Goal: Feedback & Contribution: Contribute content

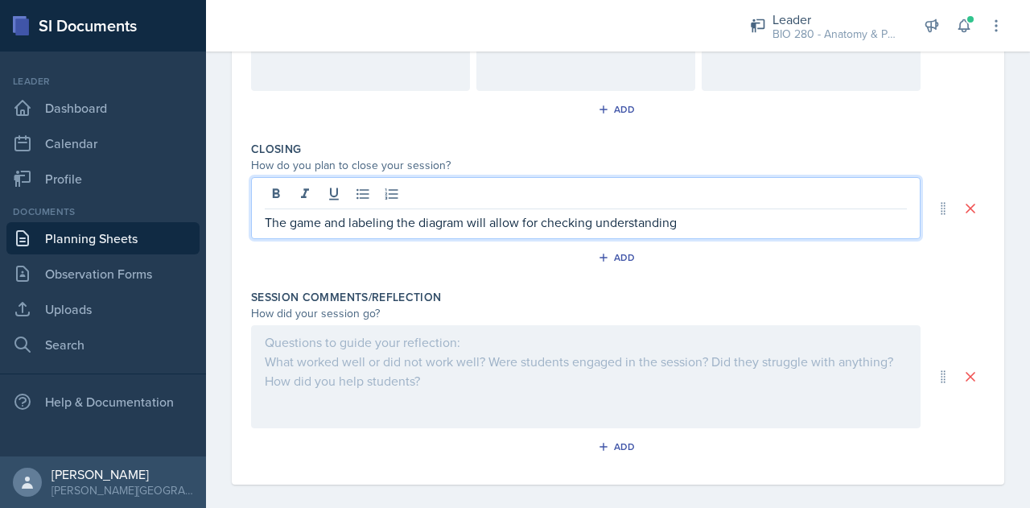
scroll to position [803, 0]
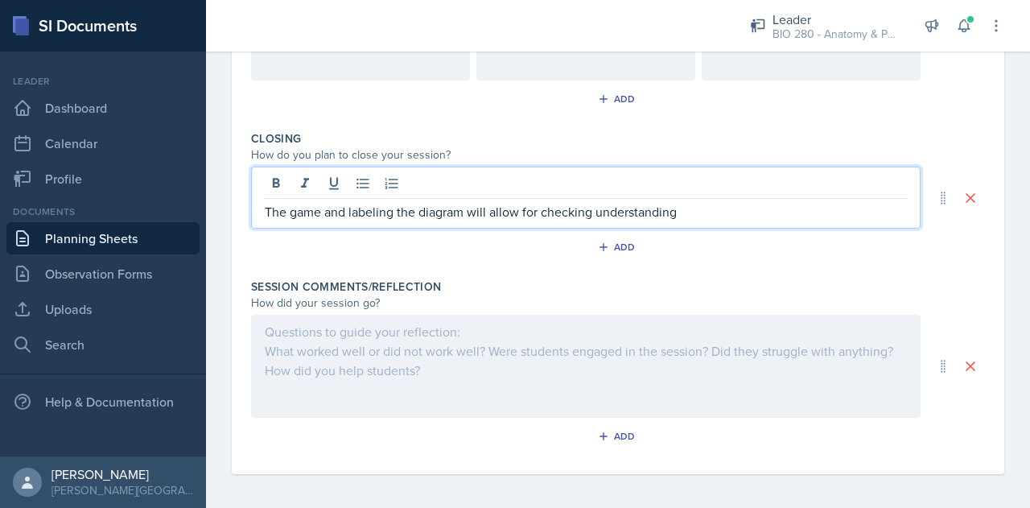
click at [349, 363] on div at bounding box center [585, 366] width 669 height 103
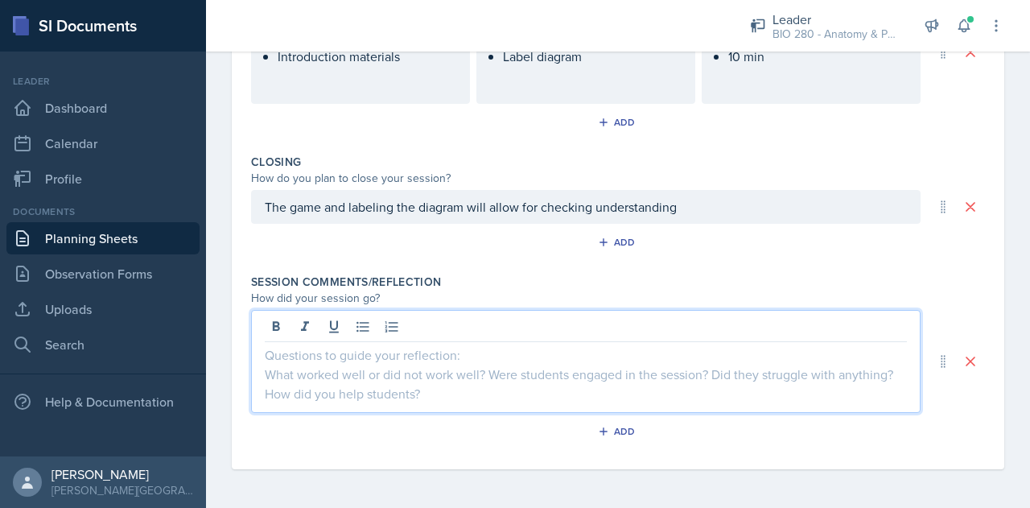
scroll to position [776, 0]
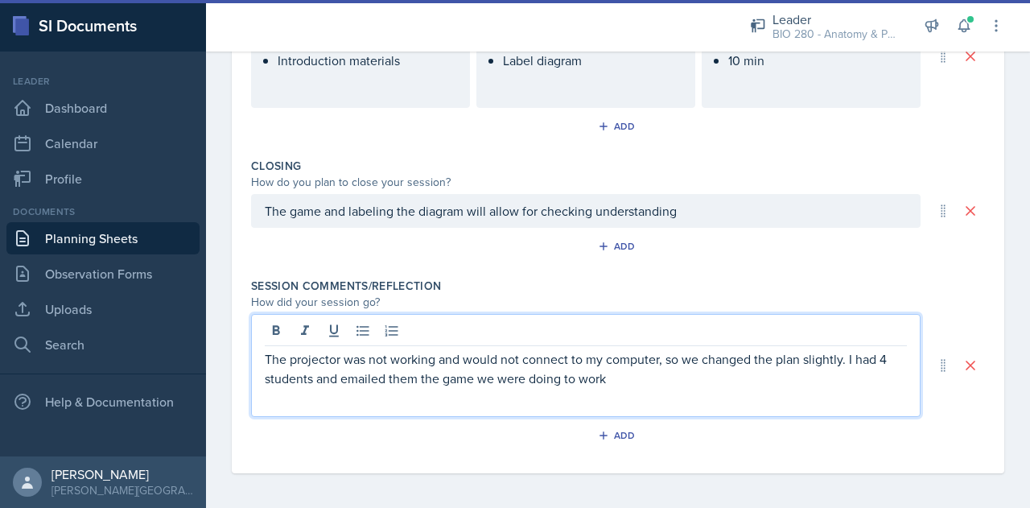
click at [621, 375] on p "The projector was not working and would not connect to my computer, so we chang…" at bounding box center [586, 368] width 642 height 39
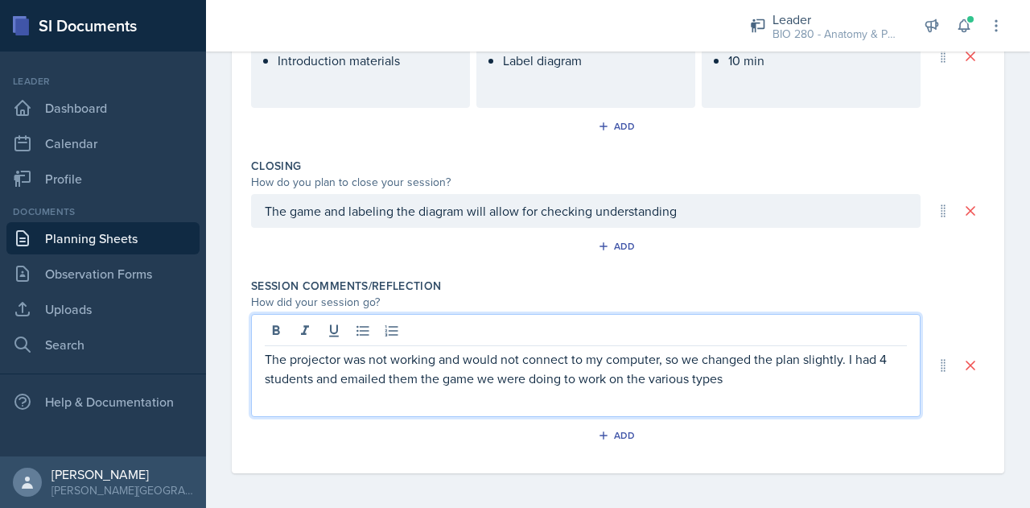
click at [808, 373] on p "The projector was not working and would not connect to my computer, so we chang…" at bounding box center [586, 368] width 642 height 39
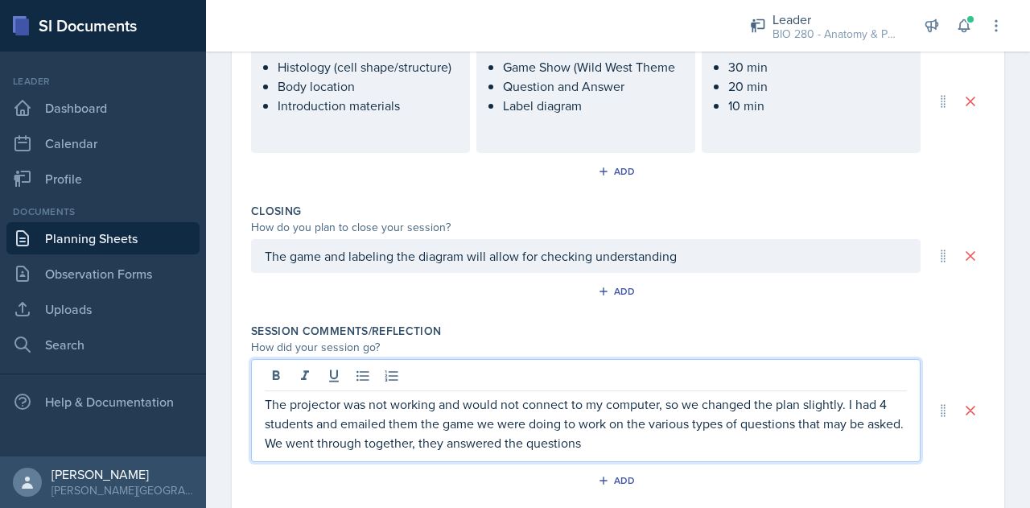
scroll to position [739, 0]
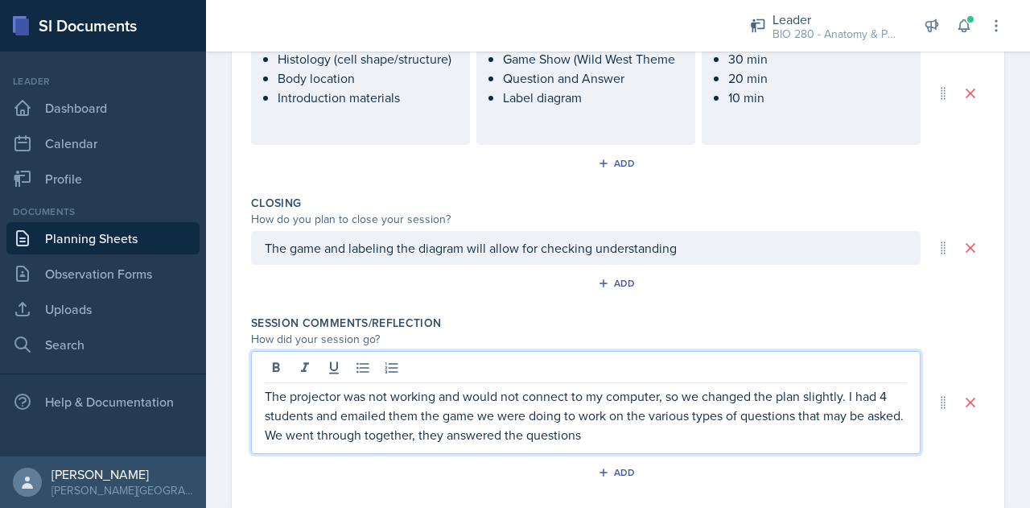
click at [368, 81] on ul "Histology (cell shape/structure) Body location Introduction materials" at bounding box center [367, 78] width 179 height 58
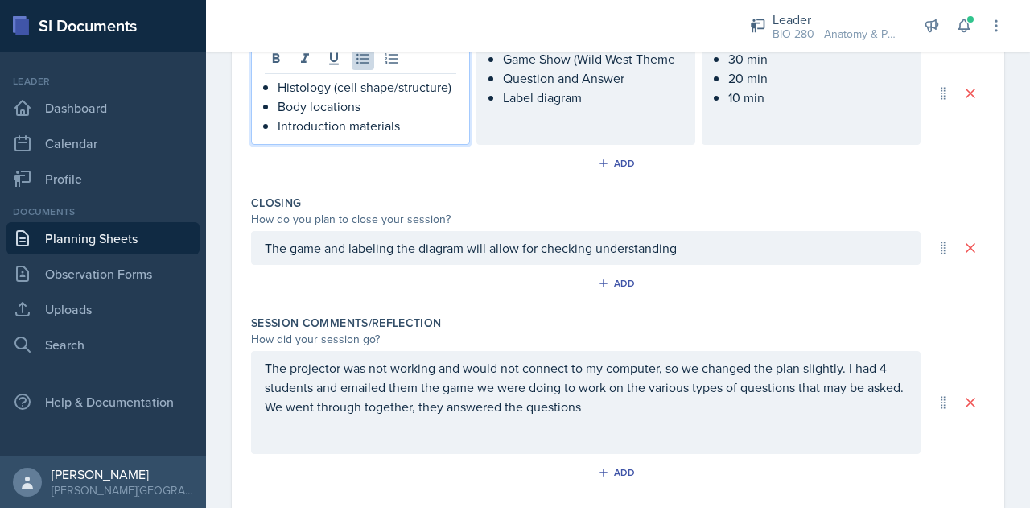
click at [665, 409] on p "The projector was not working and would not connect to my computer, so we chang…" at bounding box center [586, 387] width 642 height 58
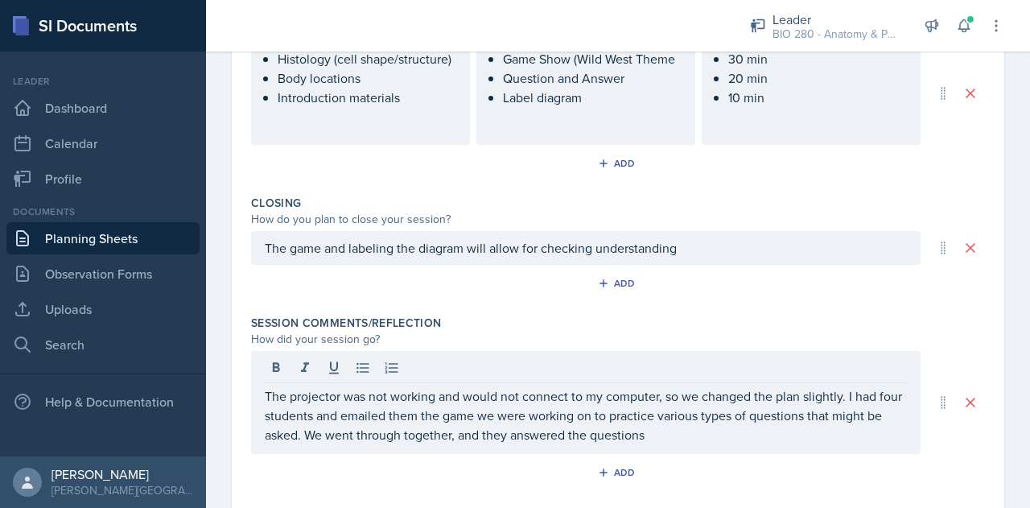
click at [679, 445] on div "The projector was not working and would not connect to my computer, so we chang…" at bounding box center [585, 402] width 669 height 103
click at [689, 445] on div "The projector was not working and would not connect to my computer, so we chang…" at bounding box center [585, 402] width 669 height 103
click at [690, 442] on div "The projector was not working and would not connect to my computer, so we chang…" at bounding box center [585, 402] width 669 height 103
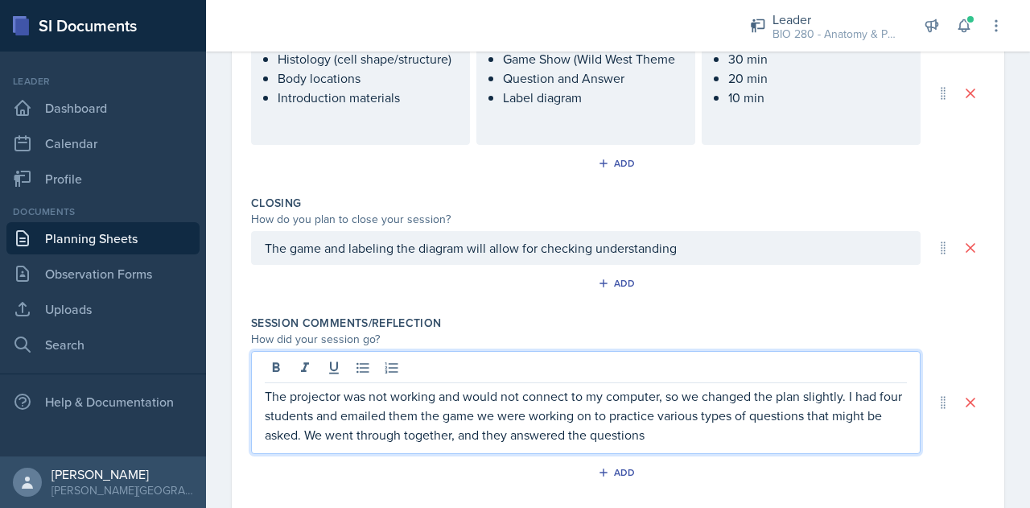
click at [686, 437] on p "The projector was not working and would not connect to my computer, so we chang…" at bounding box center [586, 415] width 642 height 58
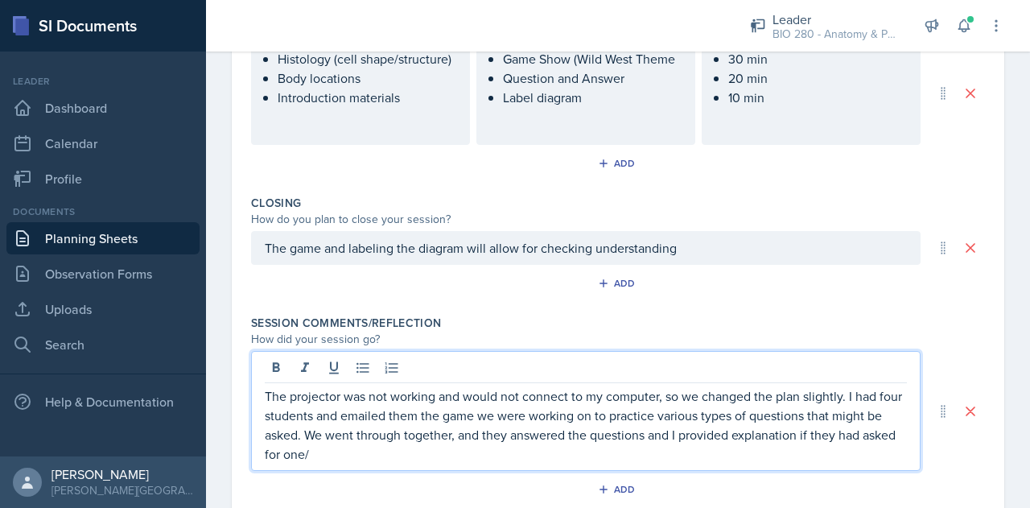
click at [355, 456] on p "The projector was not working and would not connect to my computer, so we chang…" at bounding box center [586, 424] width 642 height 77
click at [508, 449] on p "The projector was not working and would not connect to my computer, so we chang…" at bounding box center [586, 424] width 642 height 77
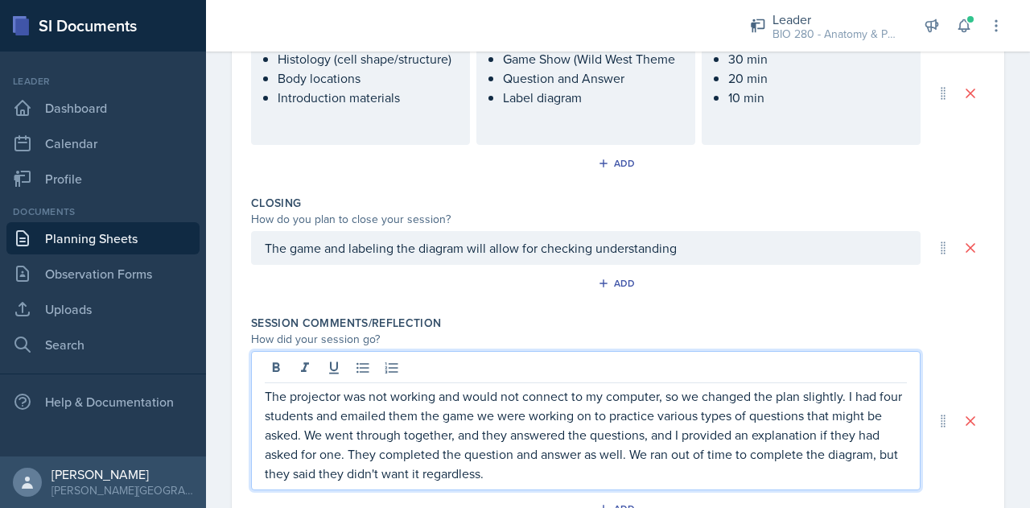
click at [550, 456] on p "The projector was not working and would not connect to my computer, so we chang…" at bounding box center [586, 434] width 642 height 97
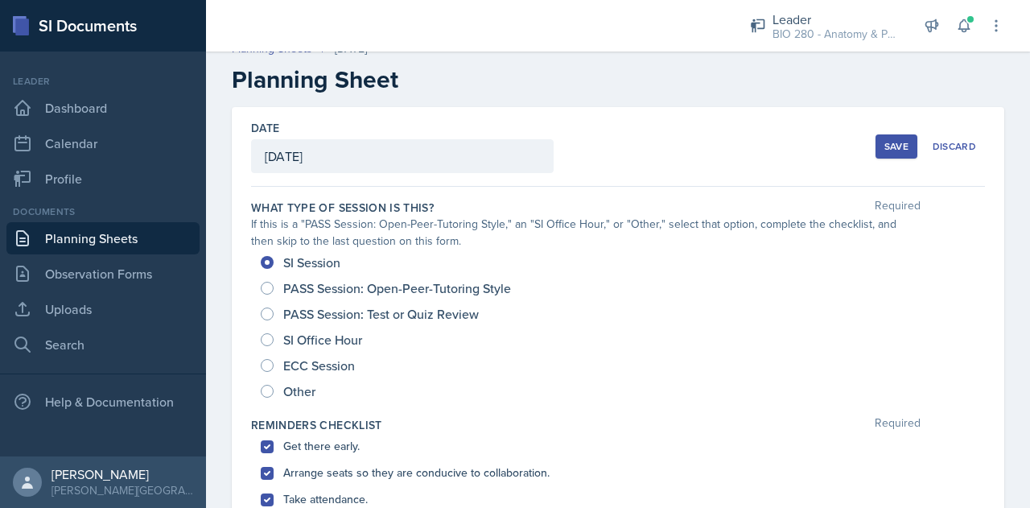
scroll to position [0, 0]
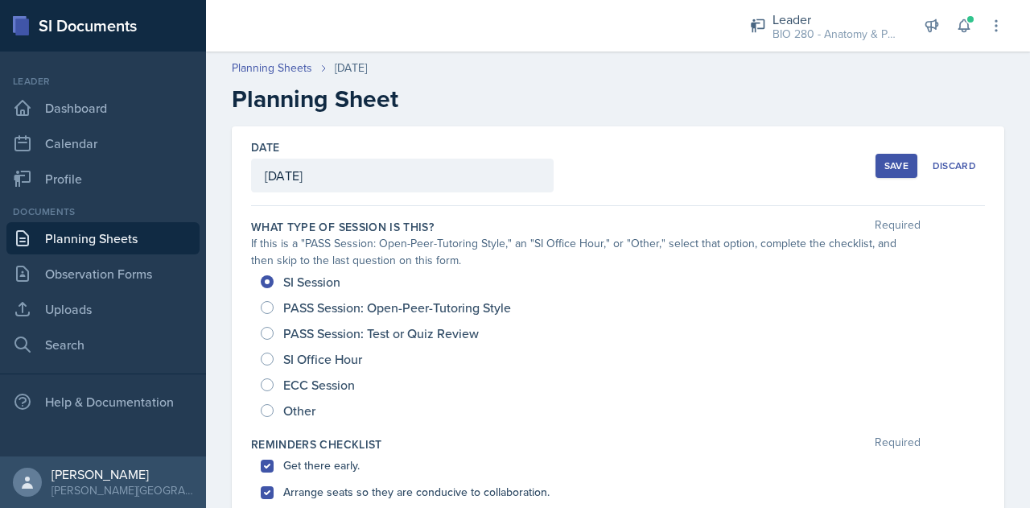
click at [861, 171] on div "Date [DATE] [DATE] 31 1 2 3 4 5 6 7 8 9 10 11 12 13 14 15 16 17 18 19 20 21 22 …" at bounding box center [618, 166] width 734 height 80
click at [884, 168] on div "Save" at bounding box center [896, 165] width 24 height 13
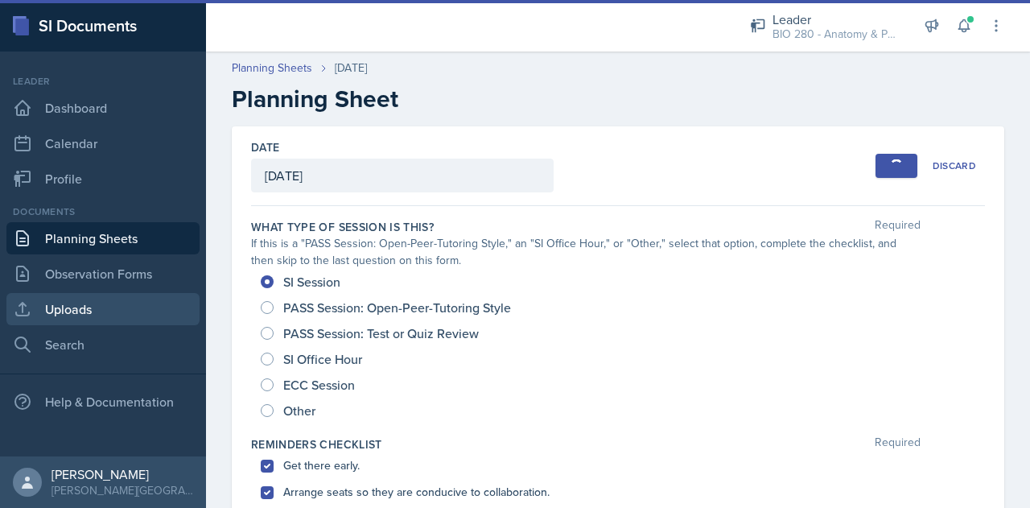
click at [84, 302] on link "Uploads" at bounding box center [102, 309] width 193 height 32
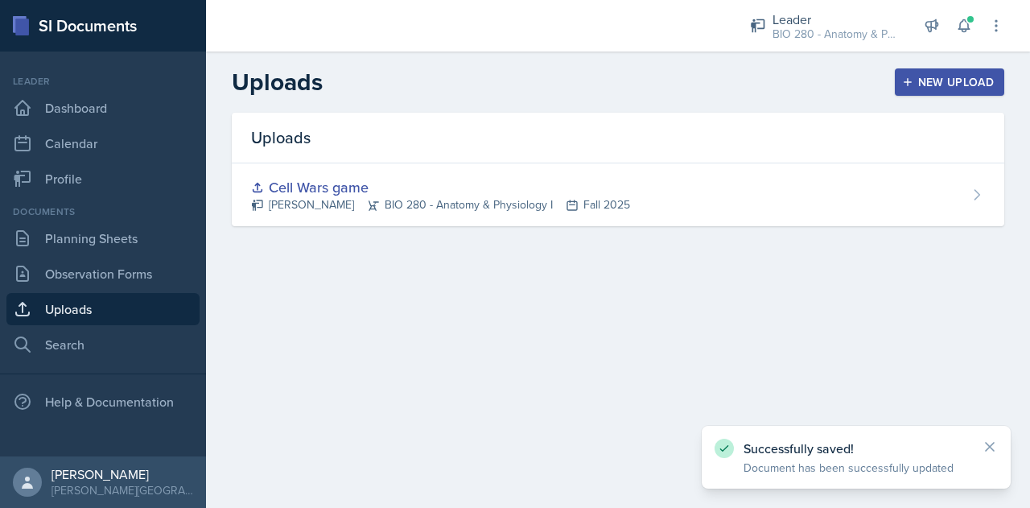
click at [913, 77] on icon "button" at bounding box center [907, 81] width 11 height 11
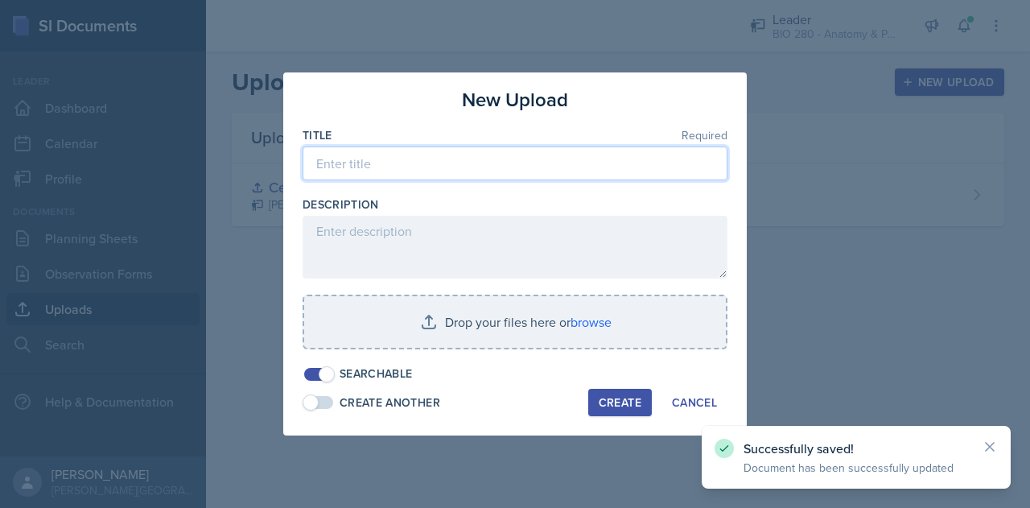
click at [467, 161] on input at bounding box center [515, 163] width 425 height 34
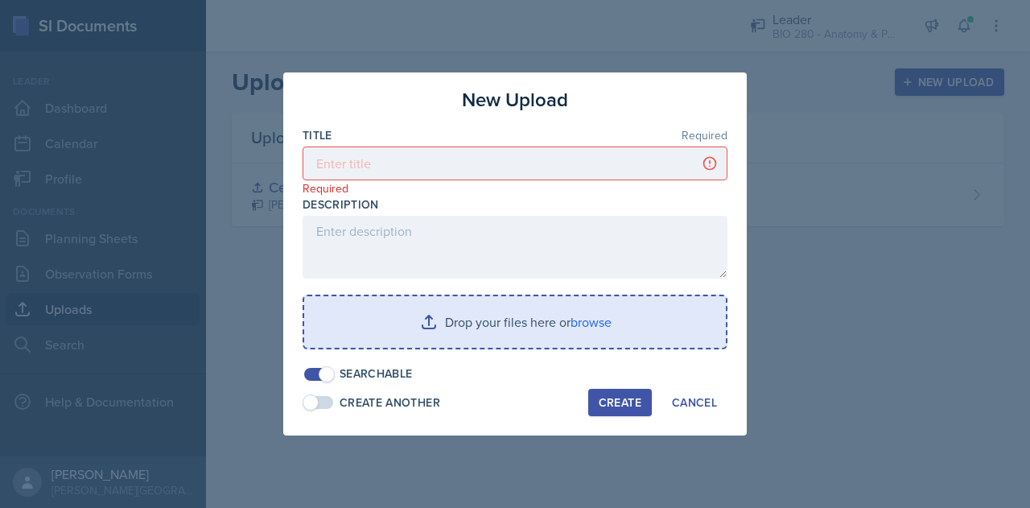
click at [474, 324] on input "file" at bounding box center [515, 321] width 422 height 51
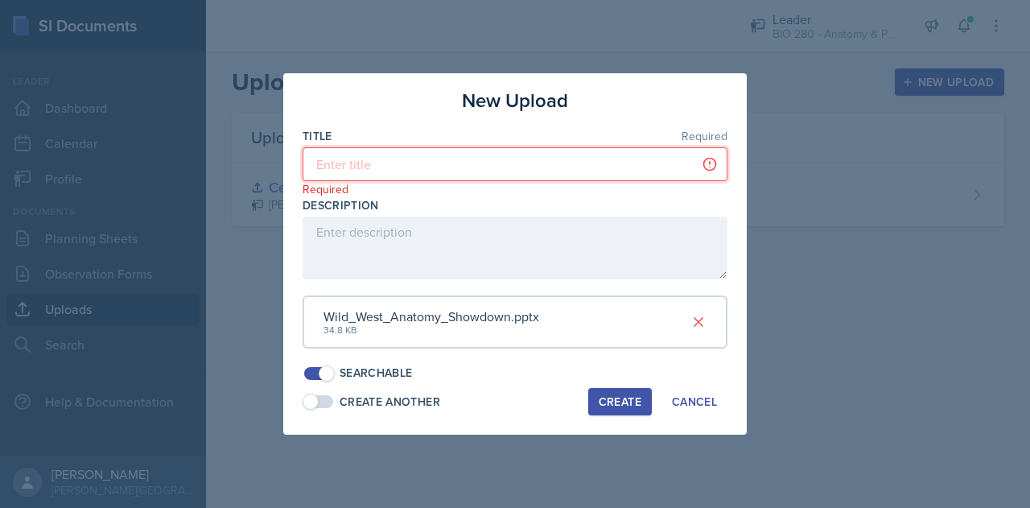
click at [442, 156] on input at bounding box center [515, 164] width 425 height 34
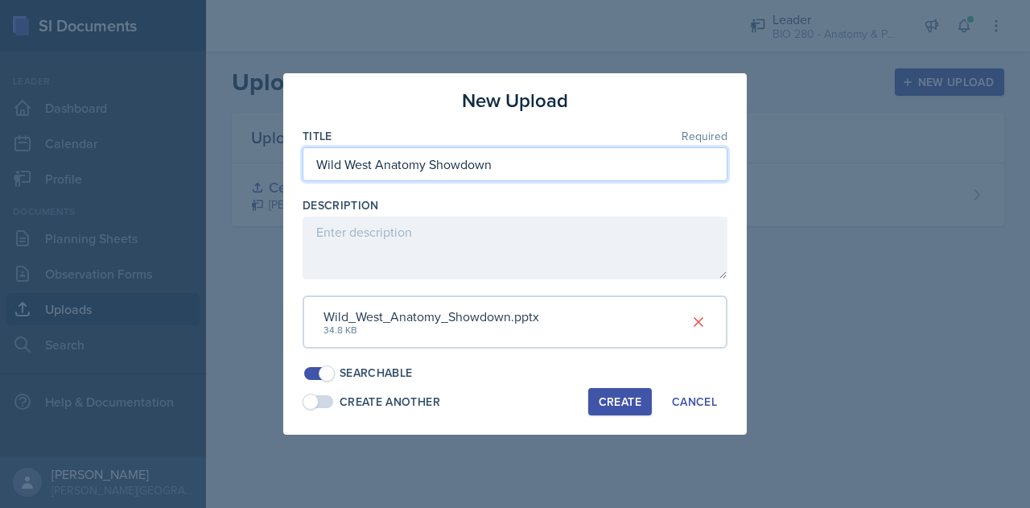
type input "Wild West Anatomy Showdown"
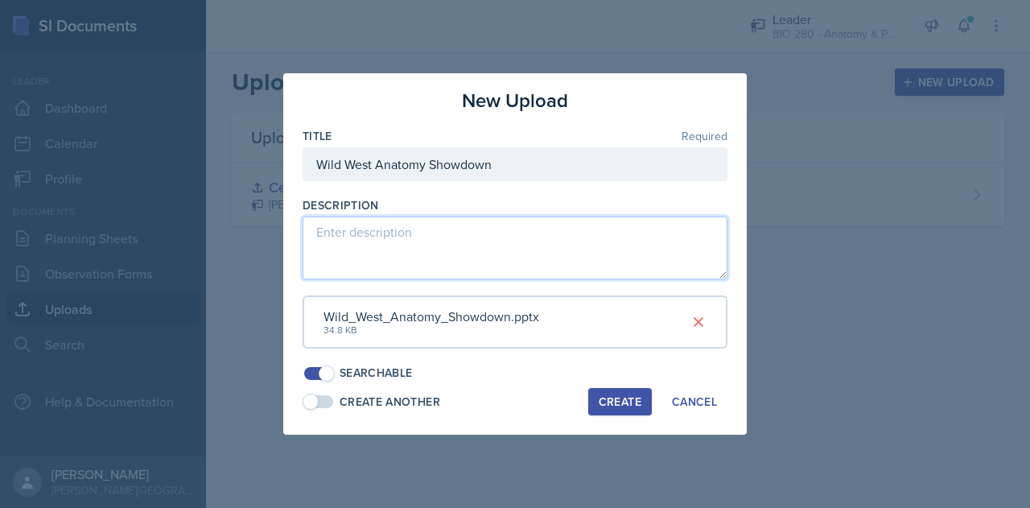
click at [397, 254] on textarea at bounding box center [515, 247] width 425 height 63
click at [338, 235] on textarea "QUestions" at bounding box center [515, 247] width 425 height 63
click at [400, 236] on textarea "Questions" at bounding box center [515, 247] width 425 height 63
type textarea "Questions from both the introduction and histology lab that may be on the pract…"
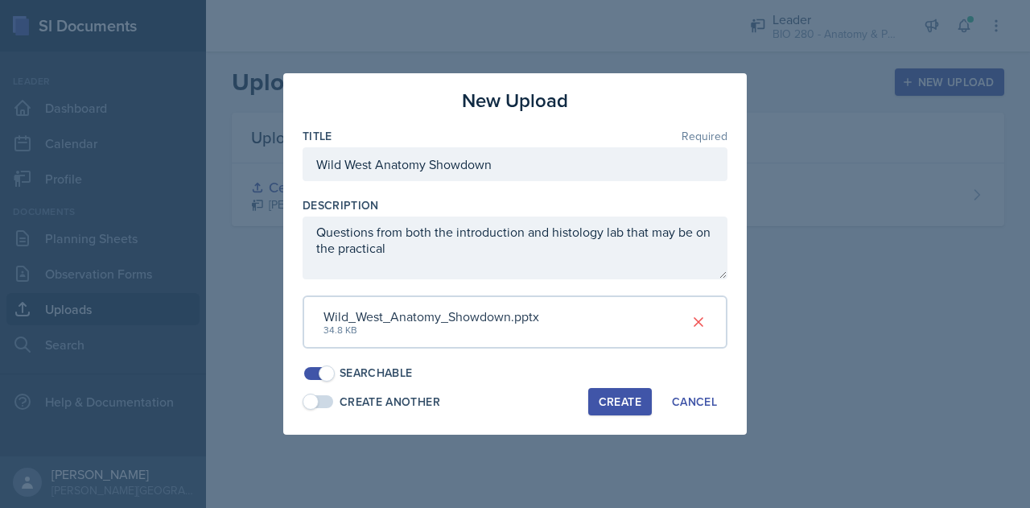
click at [595, 405] on button "Create" at bounding box center [620, 401] width 64 height 27
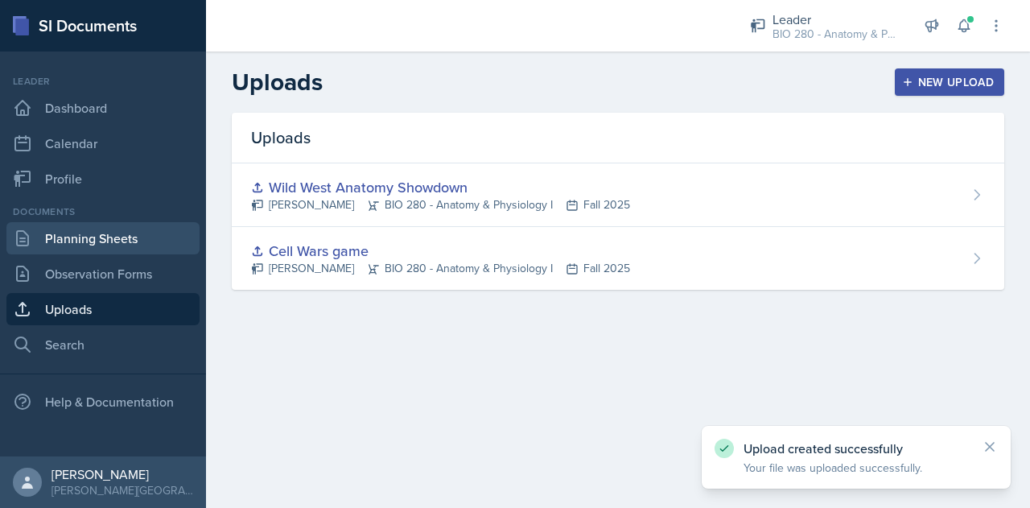
click at [95, 245] on link "Planning Sheets" at bounding box center [102, 238] width 193 height 32
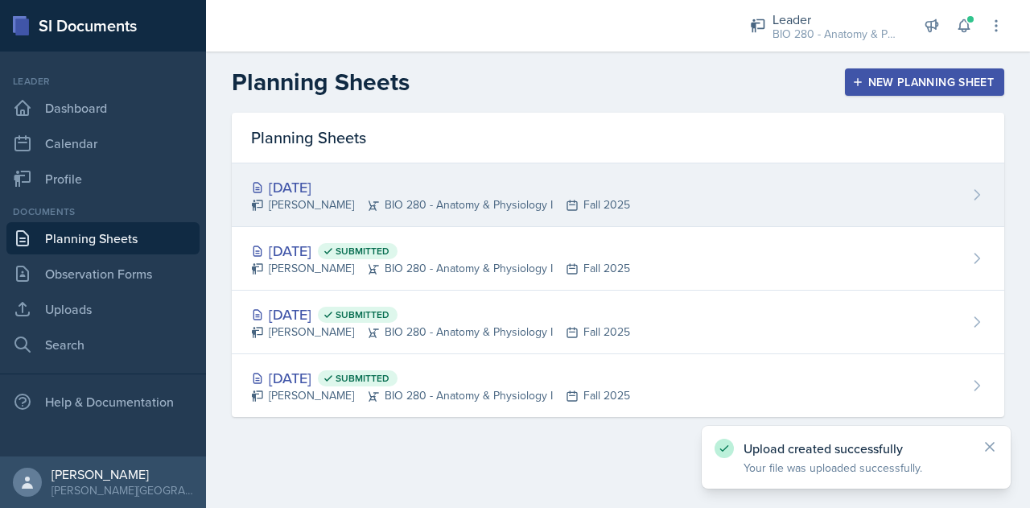
click at [343, 210] on div "[PERSON_NAME] BIO 280 - Anatomy & Physiology I Fall 2025" at bounding box center [440, 204] width 379 height 17
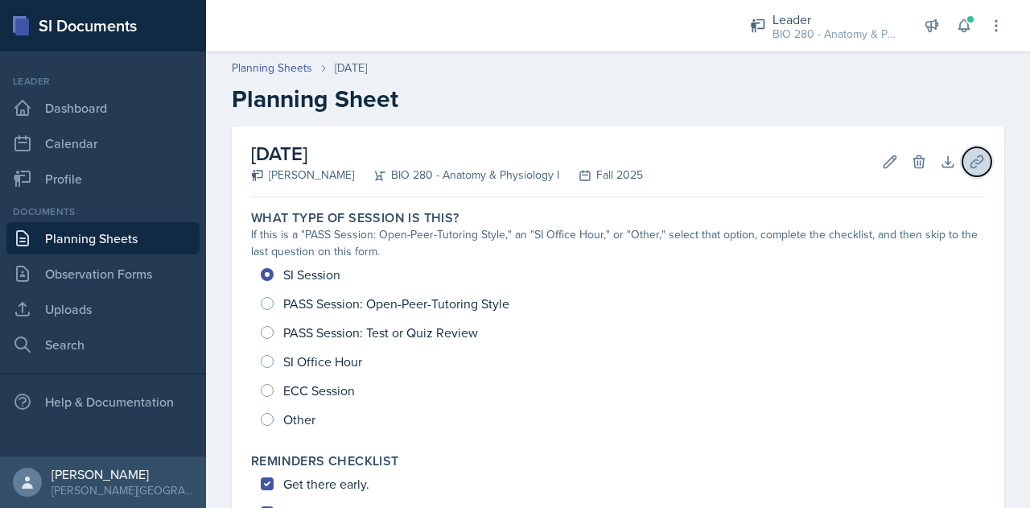
click at [977, 157] on button "Uploads" at bounding box center [976, 161] width 29 height 29
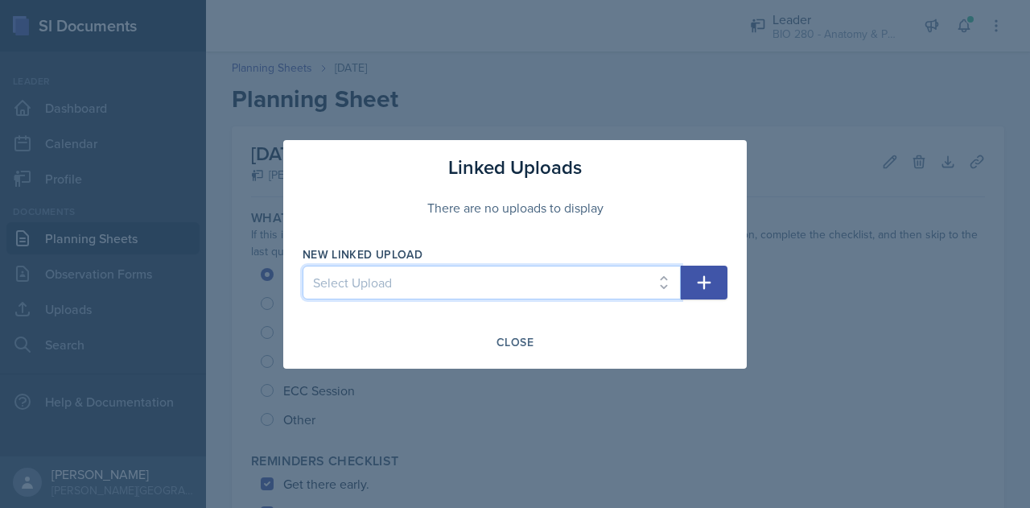
click at [530, 294] on select "Select Upload Cell Wars game Wild West Anatomy Showdown" at bounding box center [492, 282] width 378 height 34
select select "4a12a9c7-46f4-48bc-ab54-1fc100bc581e"
click at [303, 265] on select "Select Upload Cell Wars game Wild West Anatomy Showdown" at bounding box center [492, 282] width 378 height 34
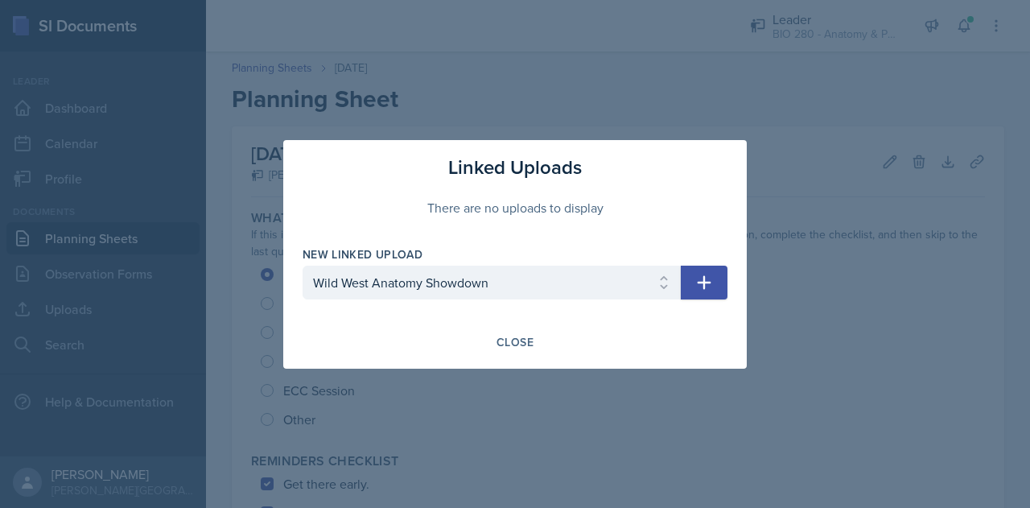
click at [708, 287] on icon "button" at bounding box center [703, 282] width 19 height 19
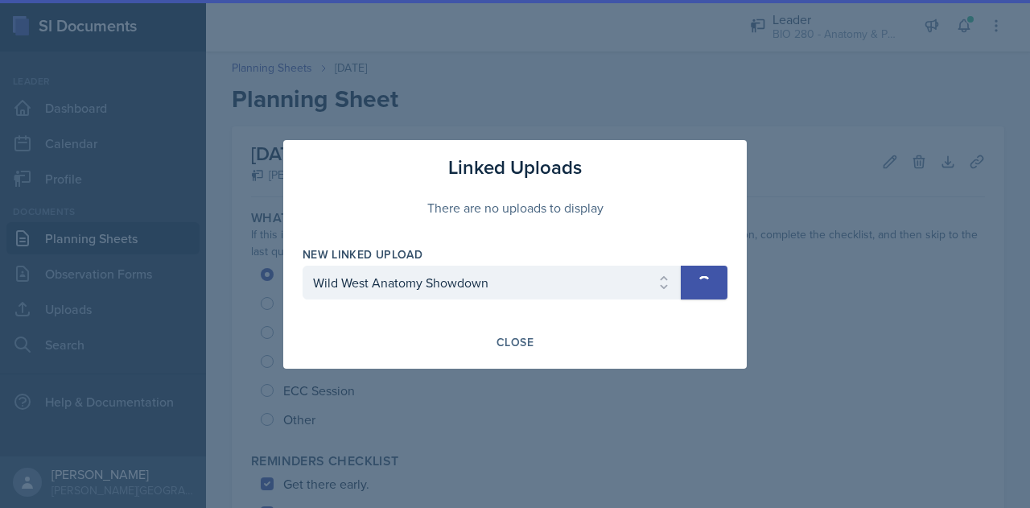
select select
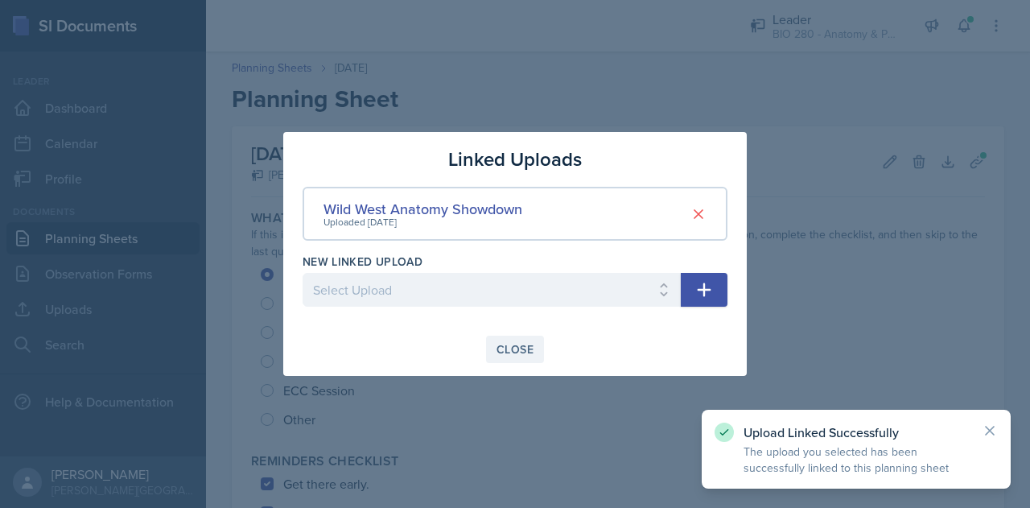
click at [525, 355] on div "Close" at bounding box center [514, 349] width 37 height 13
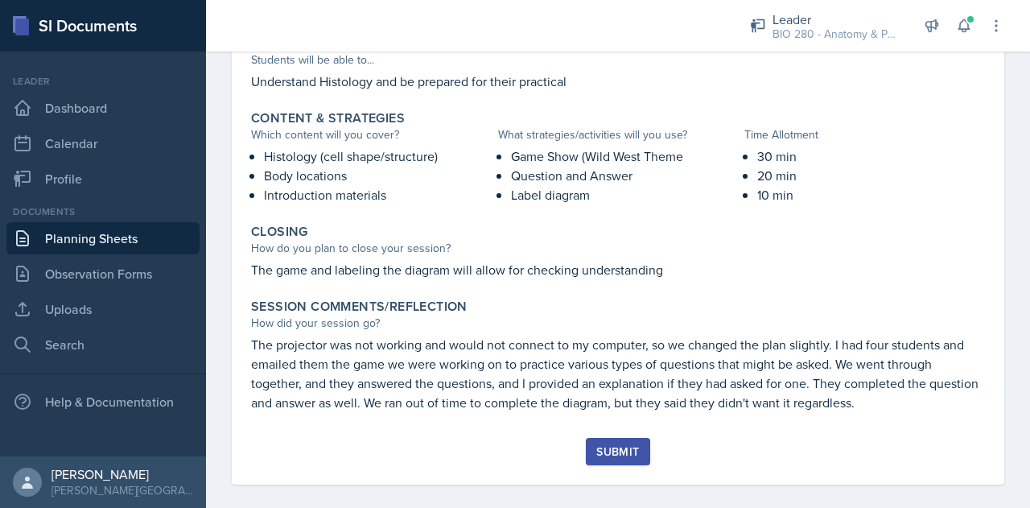
scroll to position [640, 0]
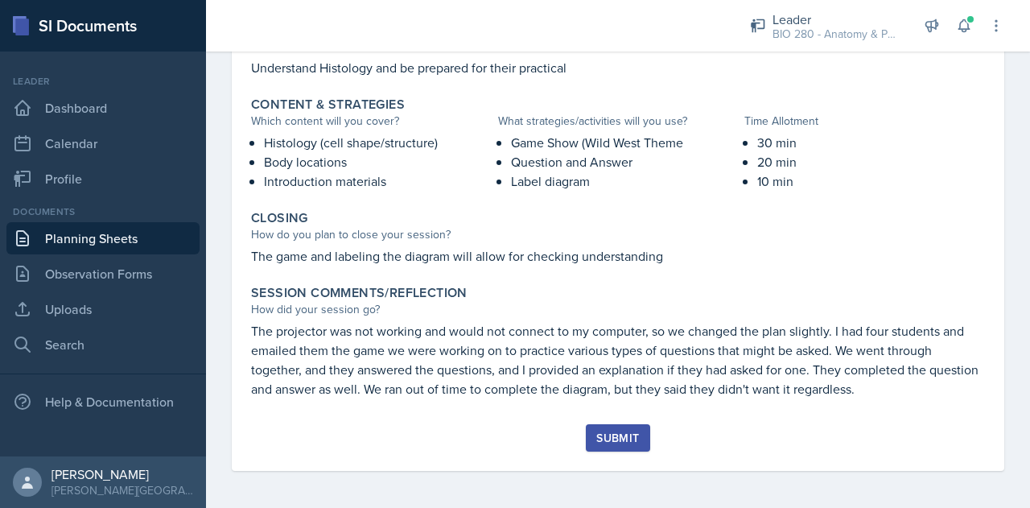
click at [628, 451] on div "Submit" at bounding box center [618, 447] width 734 height 47
click at [634, 451] on div "Submit" at bounding box center [618, 447] width 734 height 47
click at [614, 442] on div "Submit" at bounding box center [617, 437] width 43 height 13
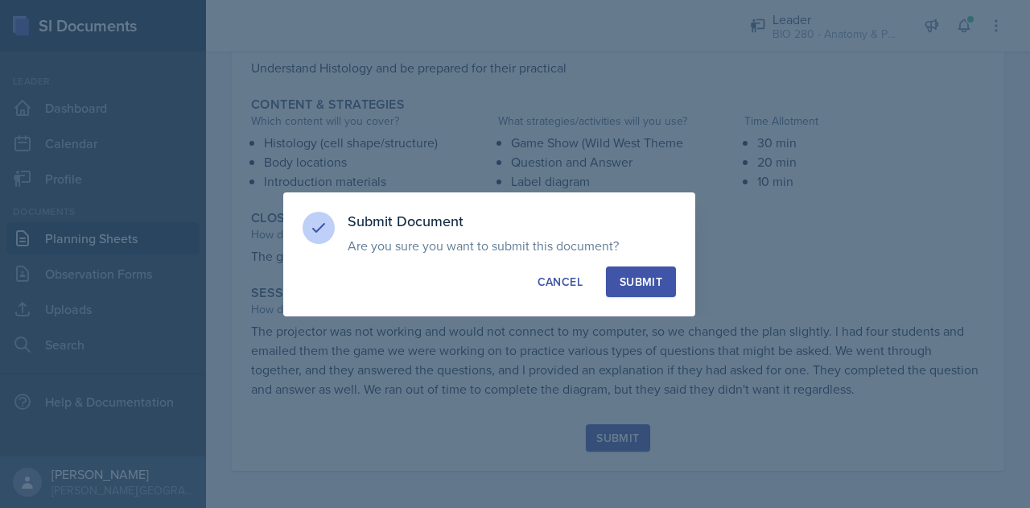
click at [630, 261] on div "Submit Document Are you sure you want to submit this document? This document wi…" at bounding box center [489, 254] width 412 height 124
click at [647, 278] on div "Submit" at bounding box center [640, 282] width 43 height 16
radio input "true"
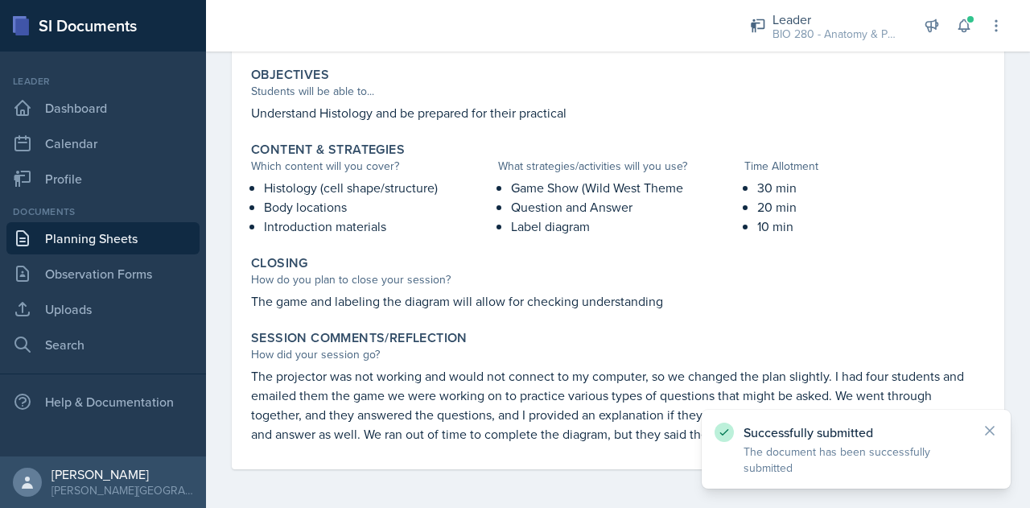
scroll to position [595, 0]
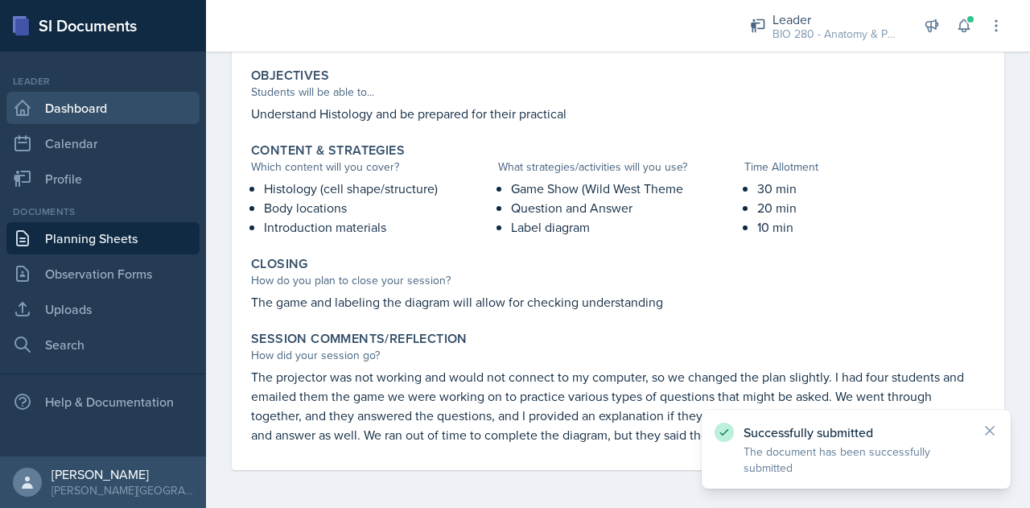
click at [56, 122] on link "Dashboard" at bounding box center [102, 108] width 193 height 32
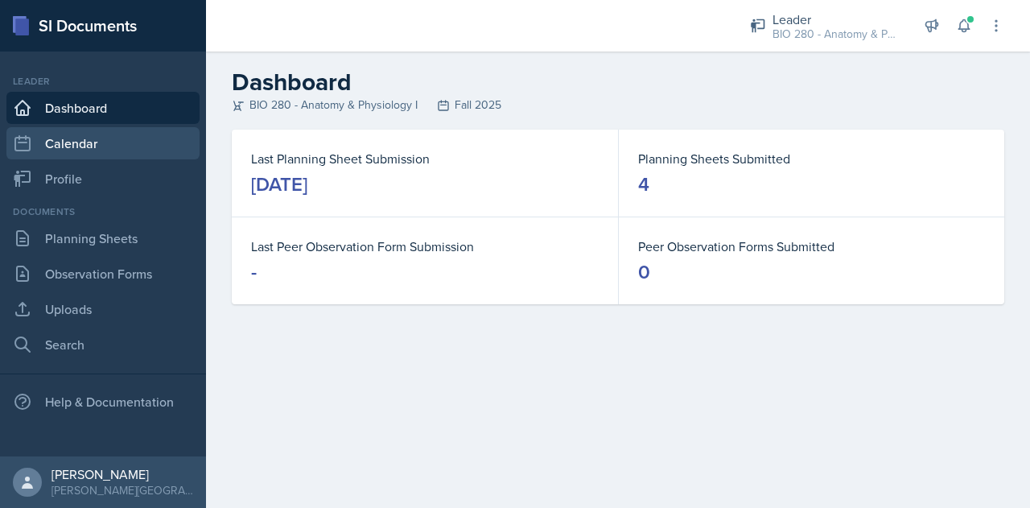
click at [37, 130] on link "Calendar" at bounding box center [102, 143] width 193 height 32
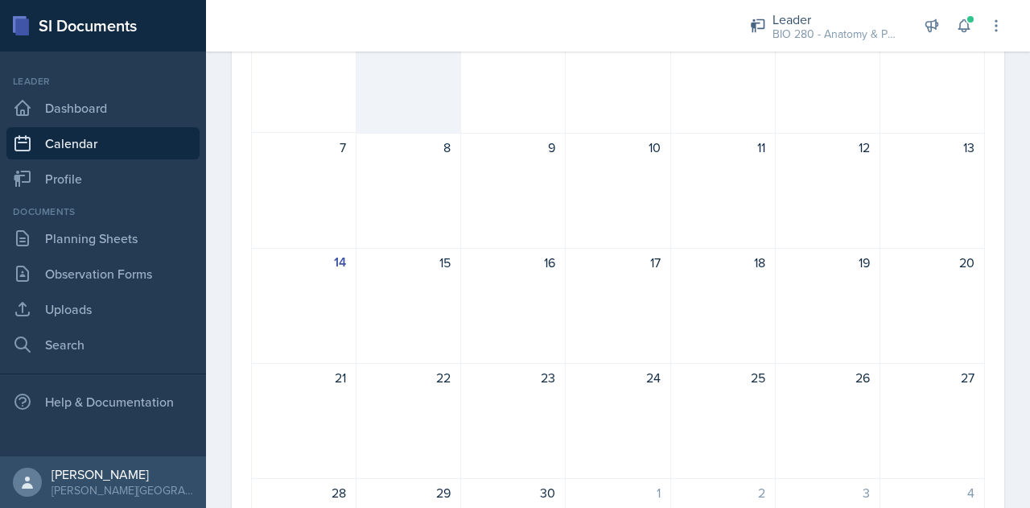
scroll to position [338, 0]
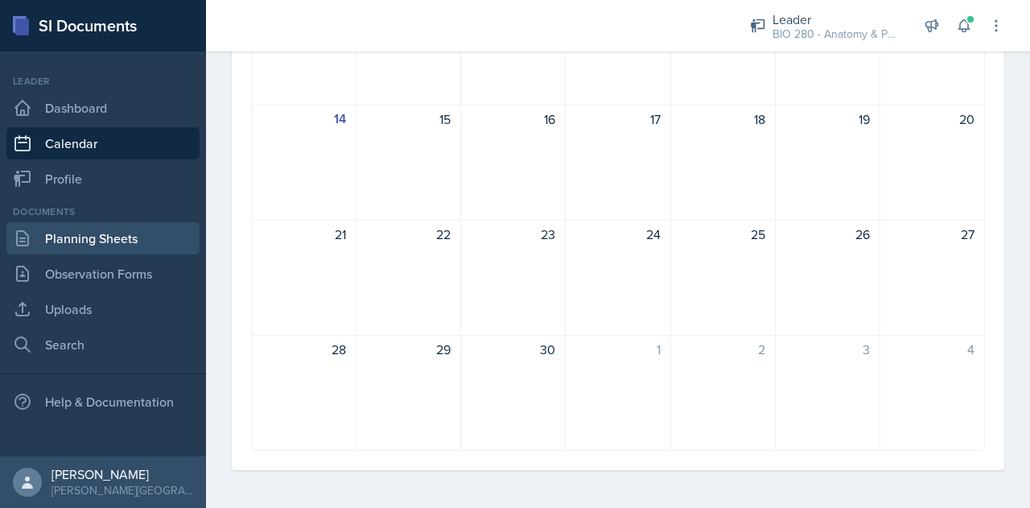
click at [102, 249] on link "Planning Sheets" at bounding box center [102, 238] width 193 height 32
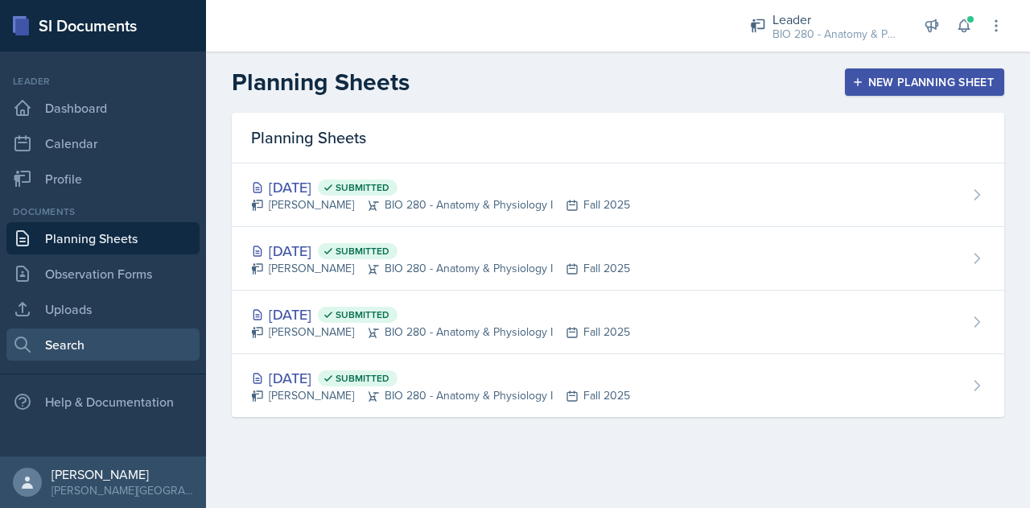
click at [72, 337] on link "Search" at bounding box center [102, 344] width 193 height 32
select select "all"
select select "1"
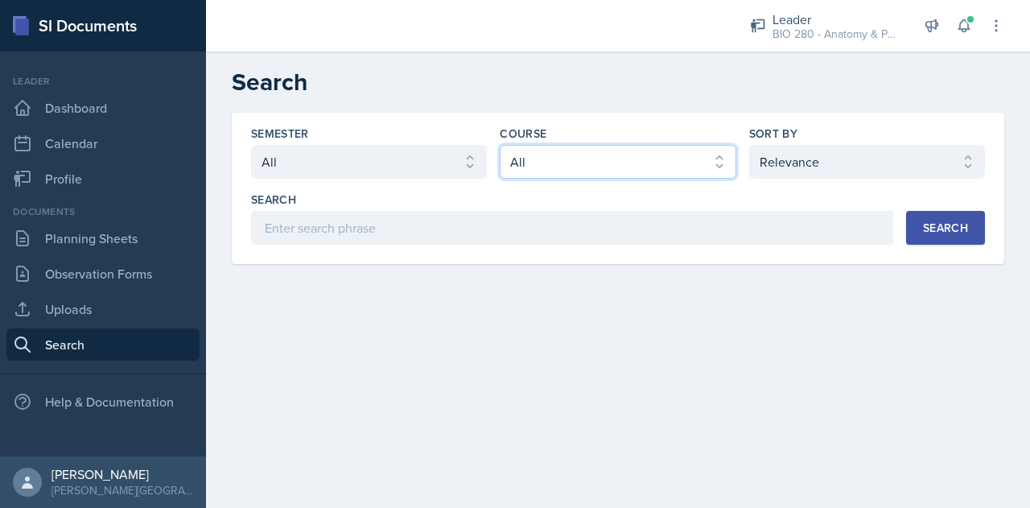
click at [602, 147] on select "Select course All ACCT 113 - Principles of Accounting I ACCT 213 - Intermediate…" at bounding box center [618, 162] width 236 height 34
select select "6e5e078d-fba2-4e9b-94c0-75fd26f68b22"
click at [500, 145] on select "Select course All ACCT 113 - Principles of Accounting I ACCT 213 - Intermediate…" at bounding box center [618, 162] width 236 height 34
click at [961, 228] on div "Search" at bounding box center [945, 227] width 45 height 13
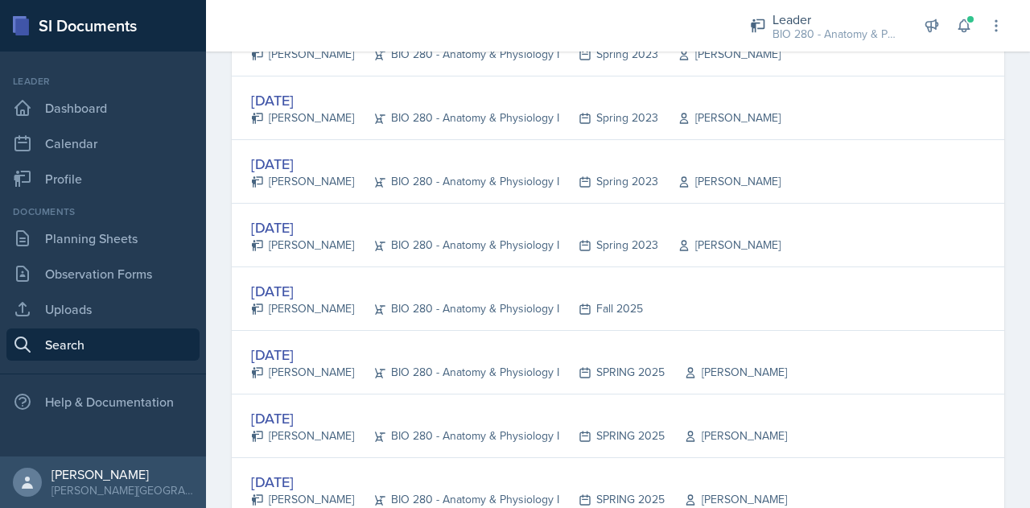
scroll to position [2595, 0]
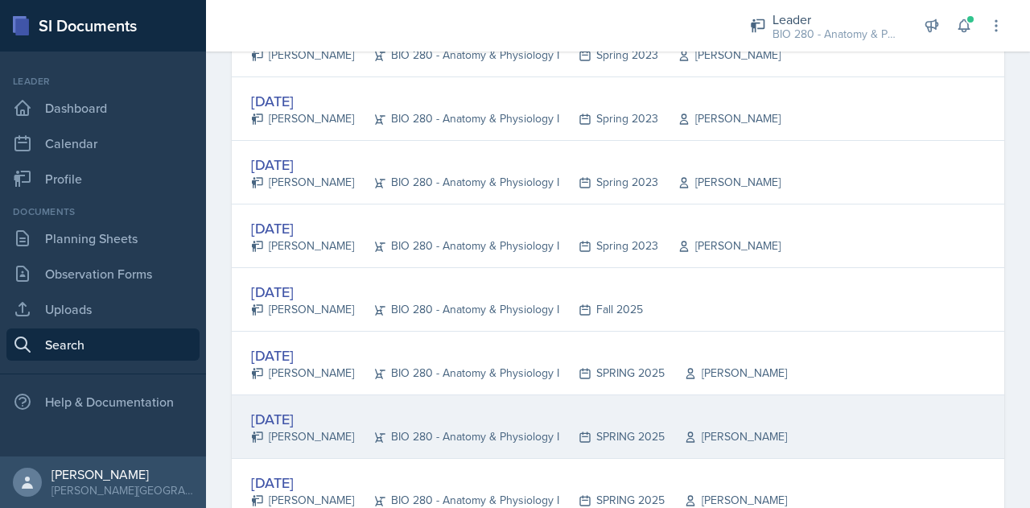
click at [306, 428] on div "[PERSON_NAME]" at bounding box center [302, 436] width 103 height 17
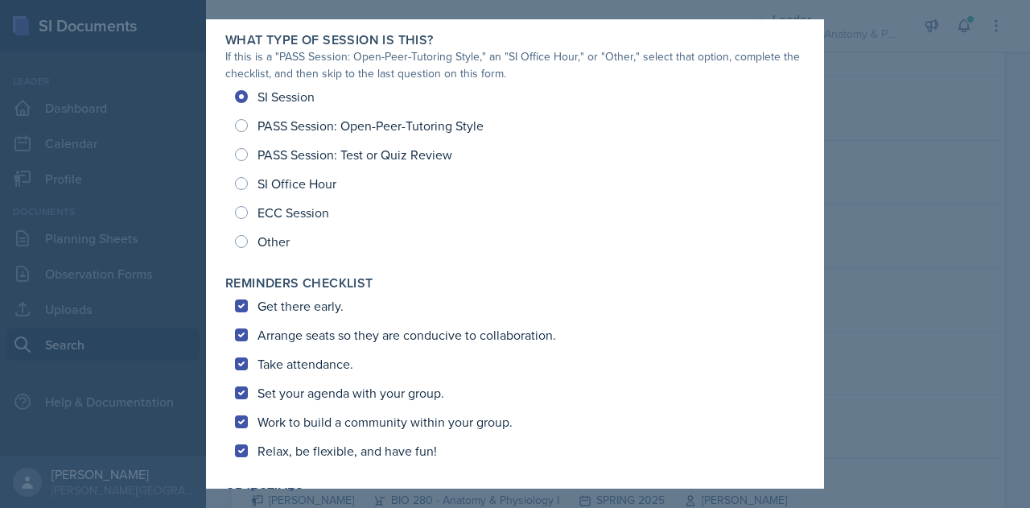
scroll to position [0, 0]
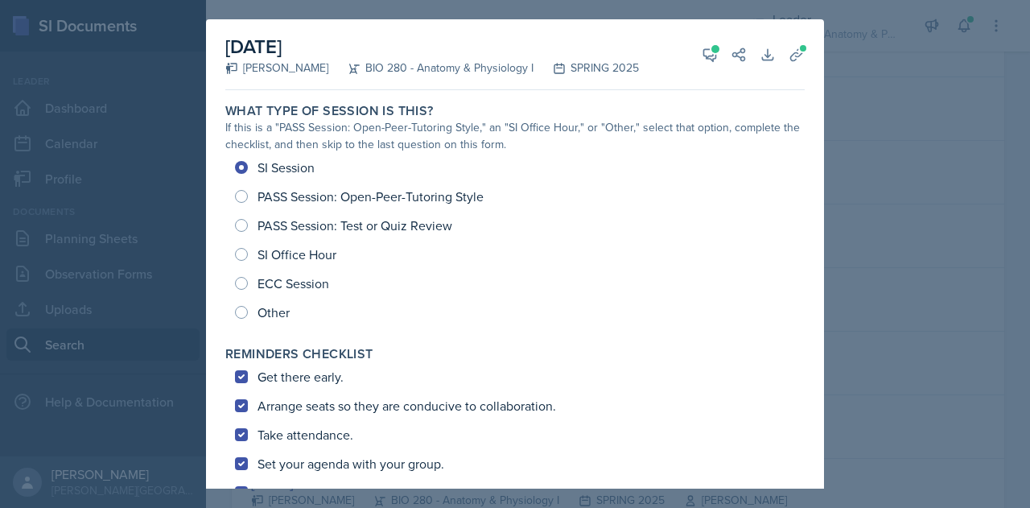
click at [895, 171] on div at bounding box center [515, 254] width 1030 height 508
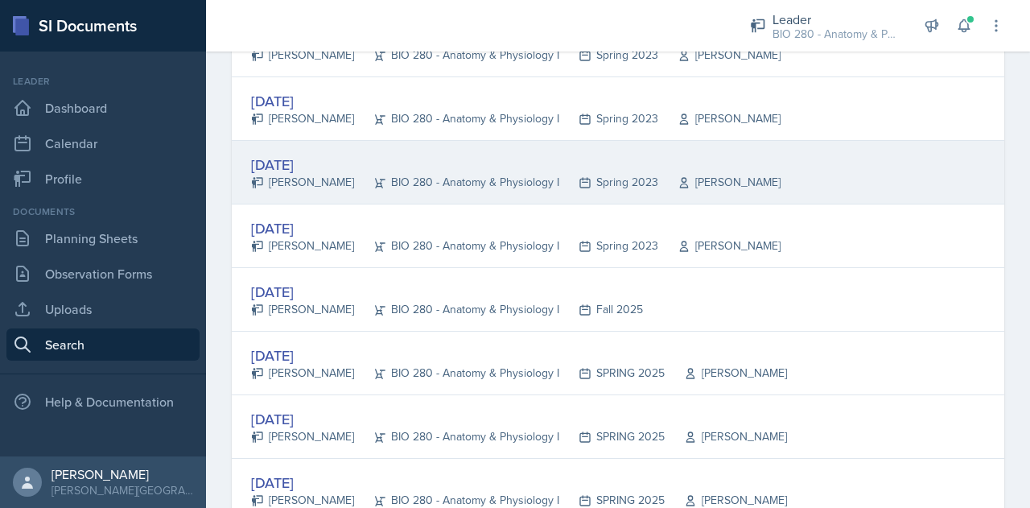
click at [523, 187] on div "[DATE] [PERSON_NAME] BIO 280 - Anatomy & Physiology I Spring 2023 [PERSON_NAME]" at bounding box center [618, 173] width 772 height 64
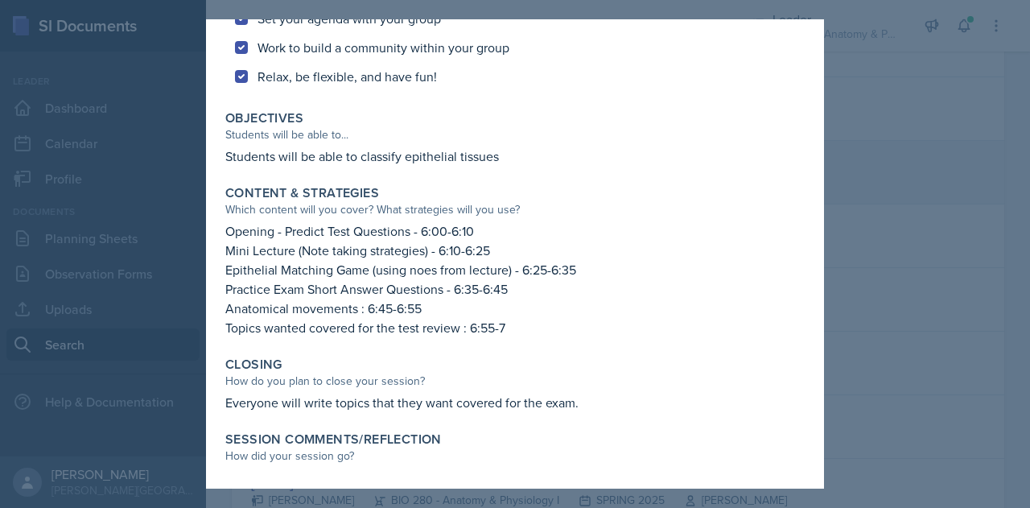
scroll to position [420, 0]
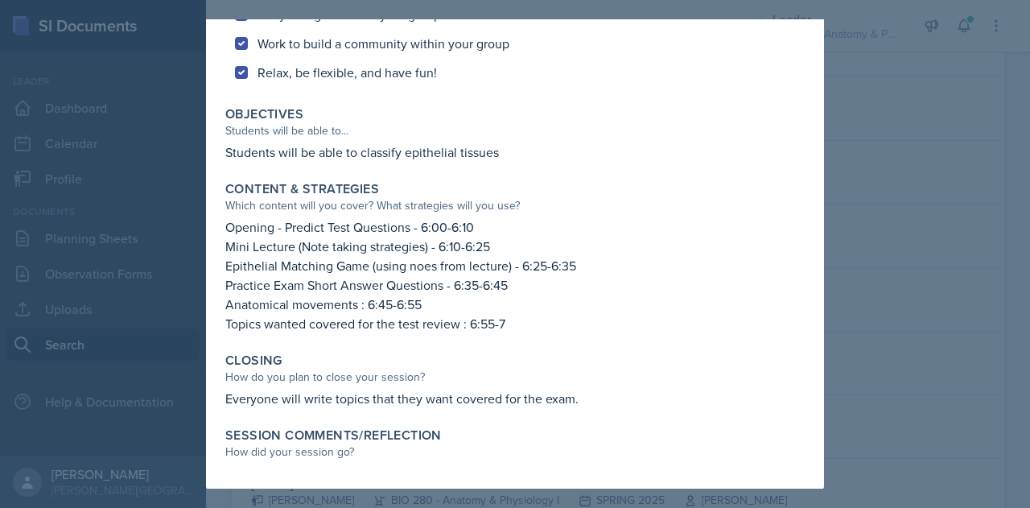
click at [842, 180] on div at bounding box center [515, 254] width 1030 height 508
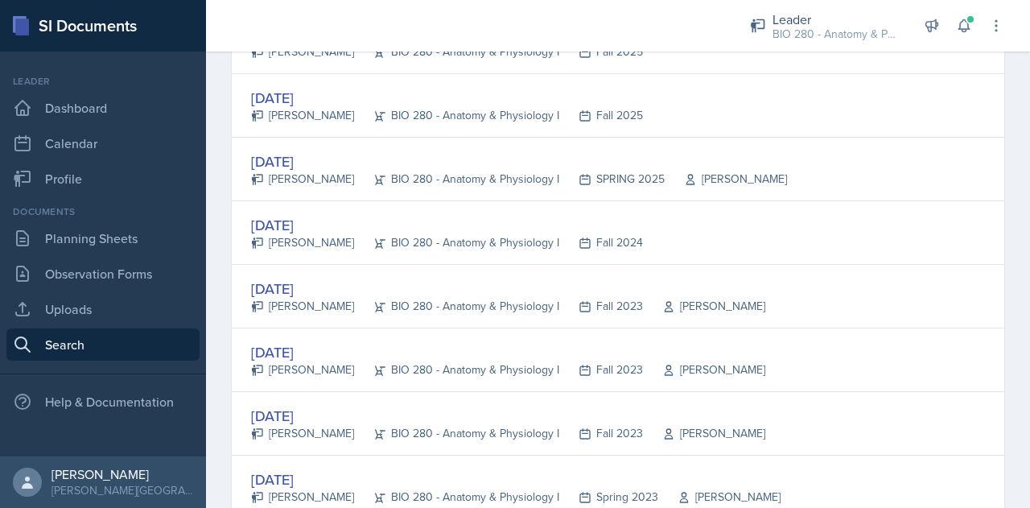
scroll to position [2089, 0]
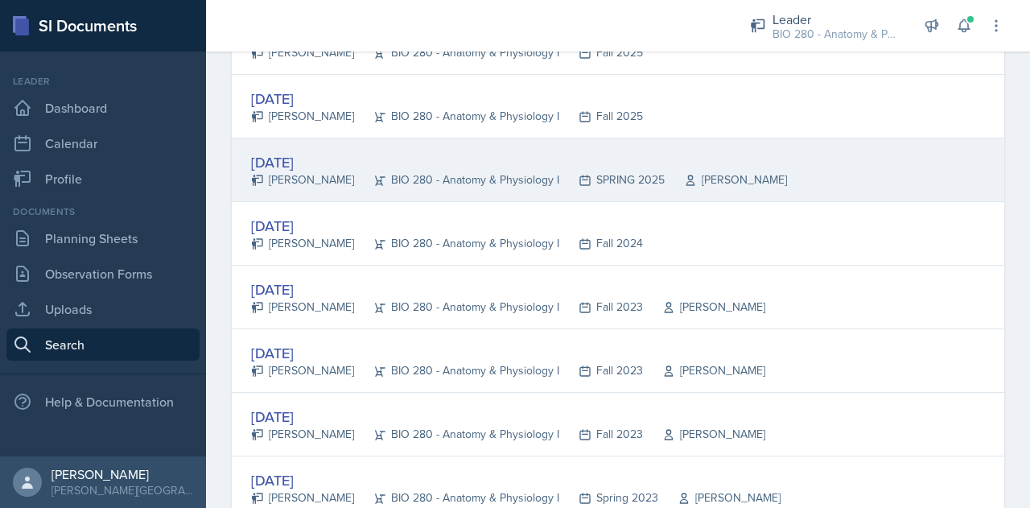
click at [395, 171] on div "BIO 280 - Anatomy & Physiology I" at bounding box center [456, 179] width 205 height 17
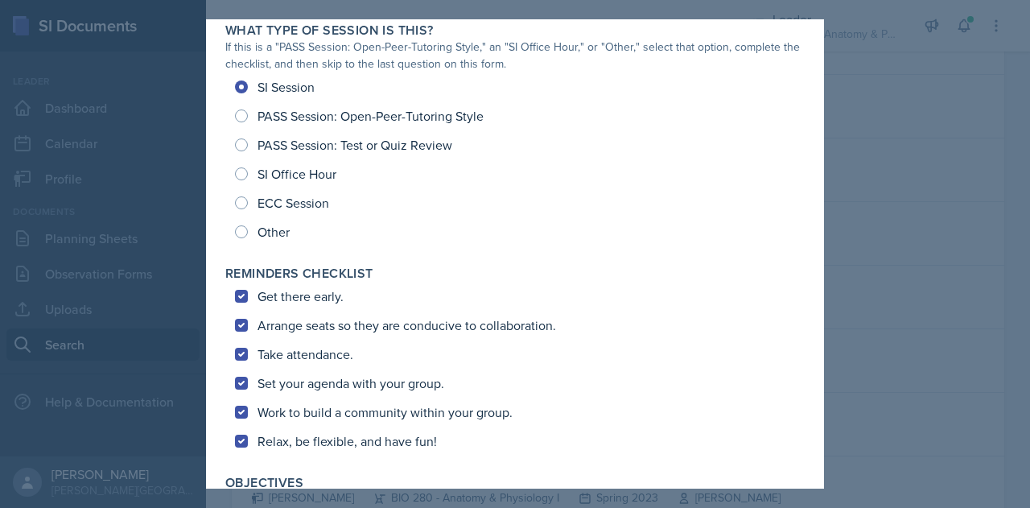
scroll to position [0, 0]
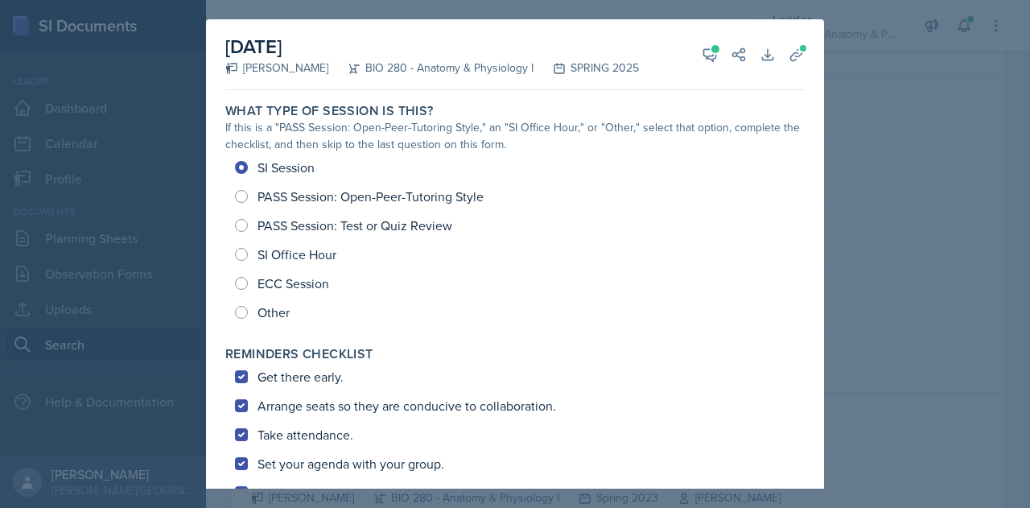
click at [908, 187] on div at bounding box center [515, 254] width 1030 height 508
